Goal: Information Seeking & Learning: Find specific fact

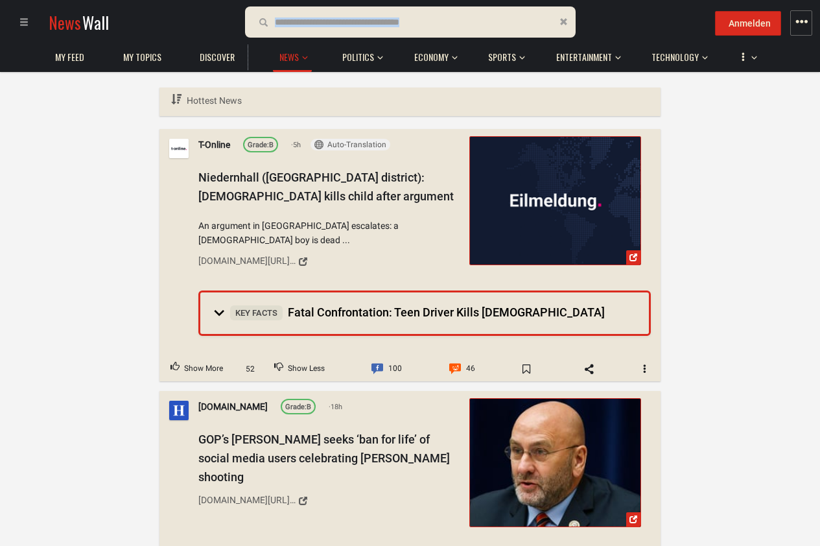
click at [415, 31] on form at bounding box center [410, 21] width 331 height 31
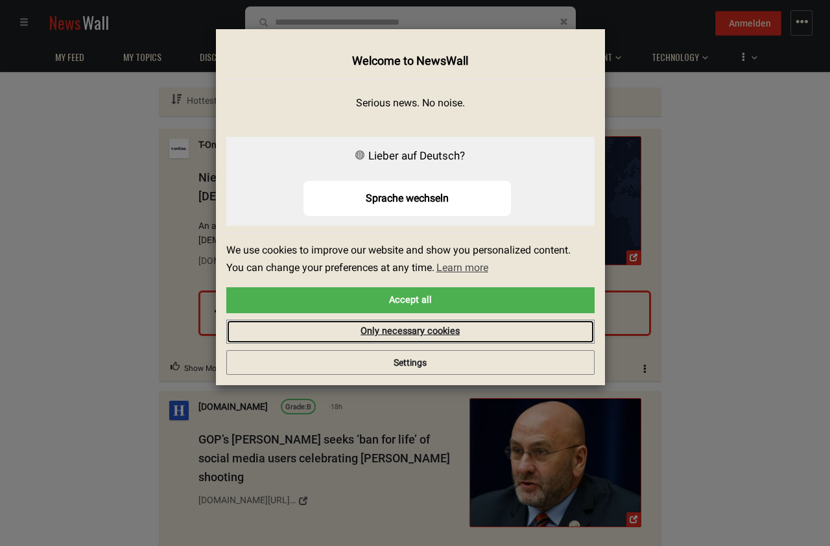
click at [438, 331] on link "Only necessary cookies" at bounding box center [410, 332] width 368 height 25
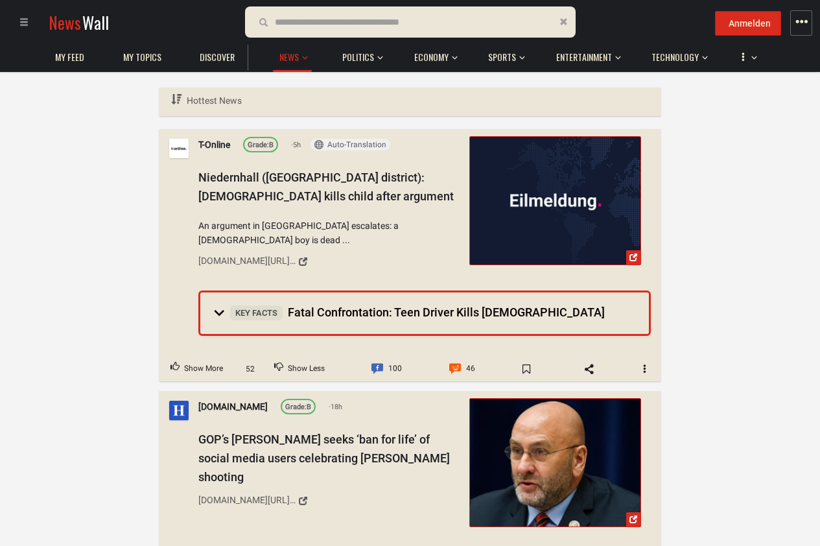
click at [321, 21] on input "text" at bounding box center [349, 22] width 149 height 14
type input "**********"
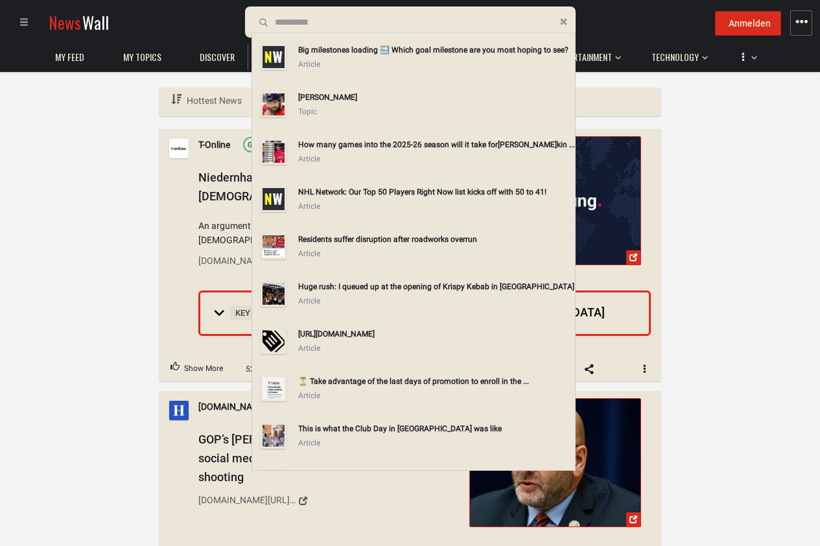
click at [360, 97] on div "[PERSON_NAME]" at bounding box center [434, 97] width 272 height 14
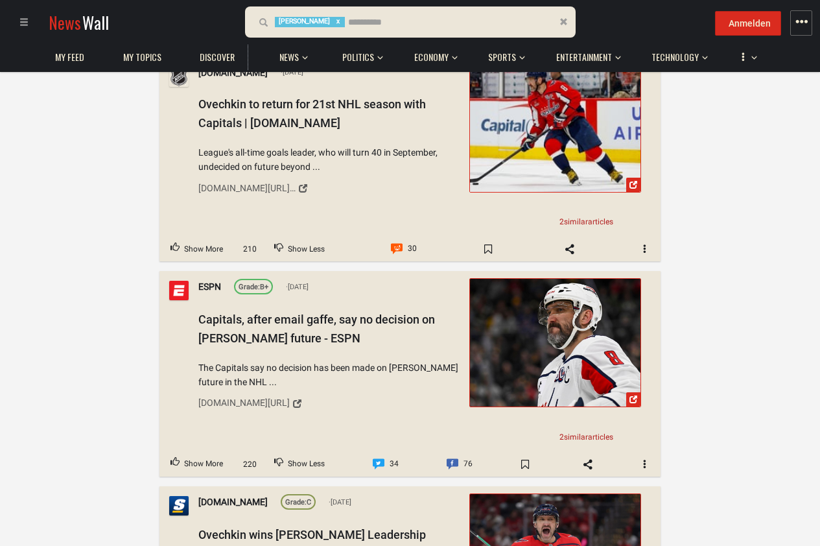
scroll to position [3033, 0]
